Goal: Find specific page/section: Find specific page/section

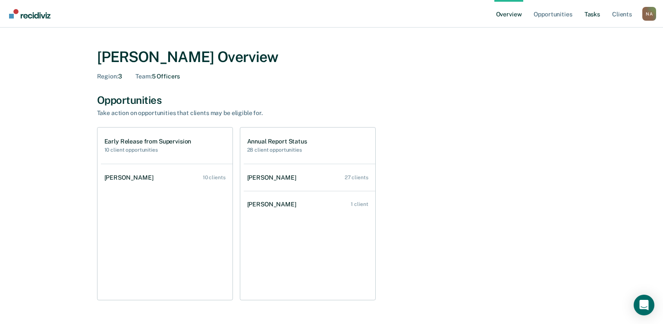
click at [589, 16] on link "Tasks" at bounding box center [592, 14] width 19 height 28
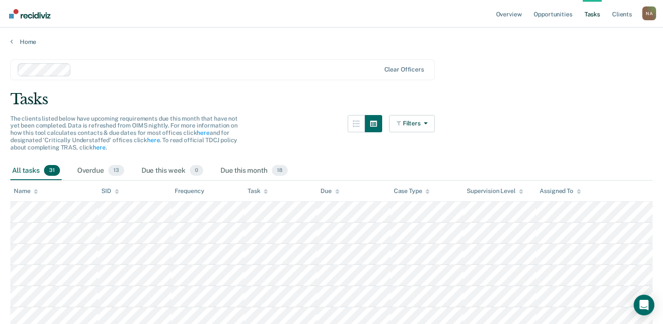
click at [265, 191] on icon at bounding box center [266, 190] width 4 height 2
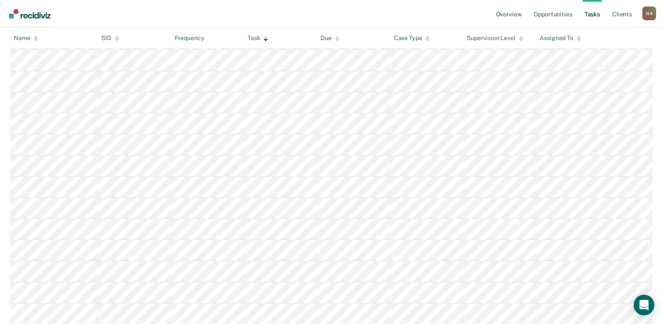
scroll to position [179, 0]
